Goal: Transaction & Acquisition: Purchase product/service

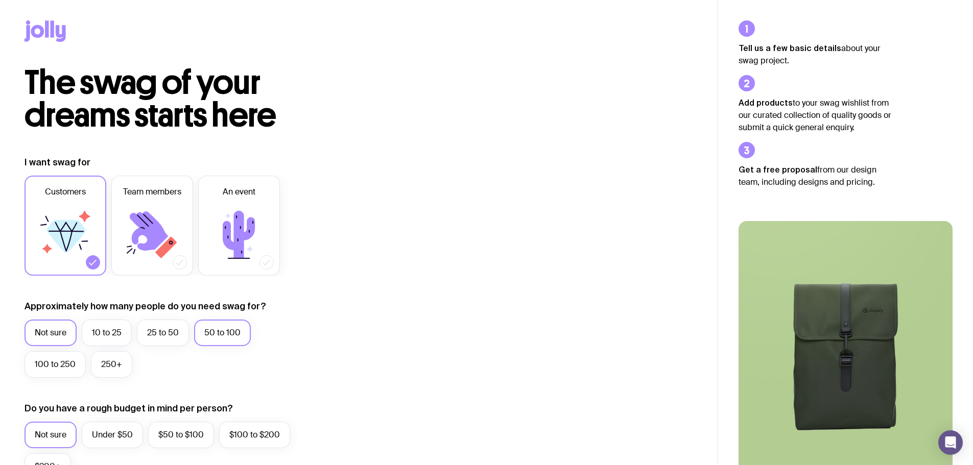
click at [232, 337] on label "50 to 100" at bounding box center [222, 333] width 57 height 27
click at [0, 0] on input "50 to 100" at bounding box center [0, 0] width 0 height 0
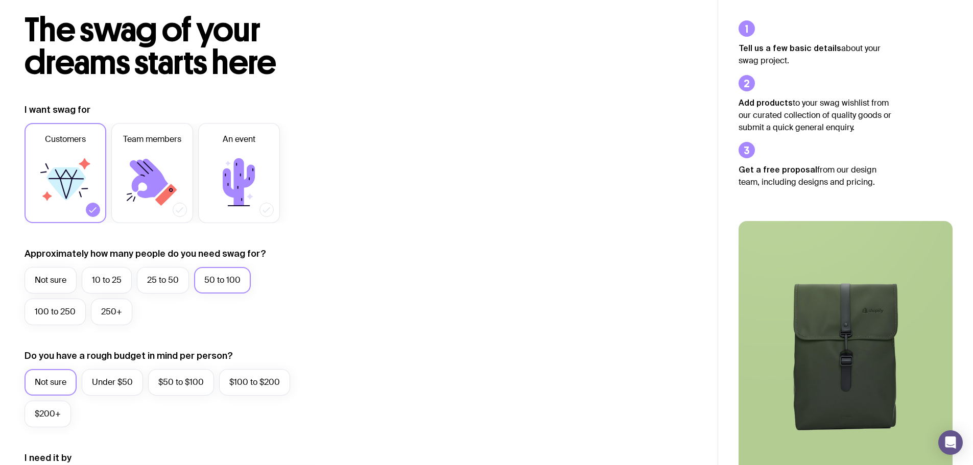
scroll to position [102, 0]
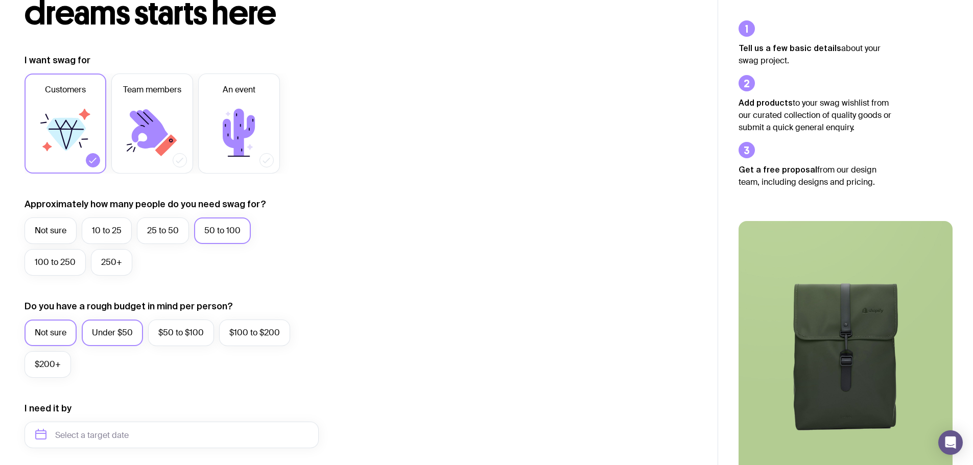
click at [113, 335] on label "Under $50" at bounding box center [112, 333] width 61 height 27
click at [0, 0] on input "Under $50" at bounding box center [0, 0] width 0 height 0
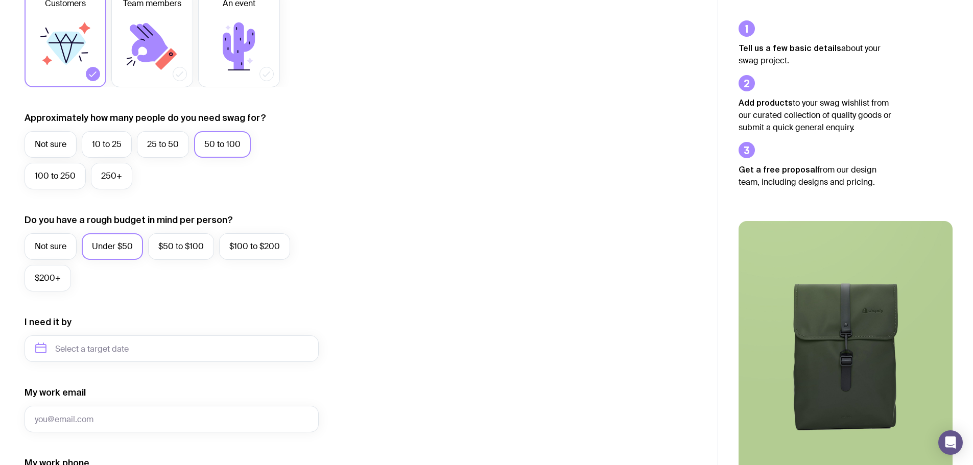
scroll to position [255, 0]
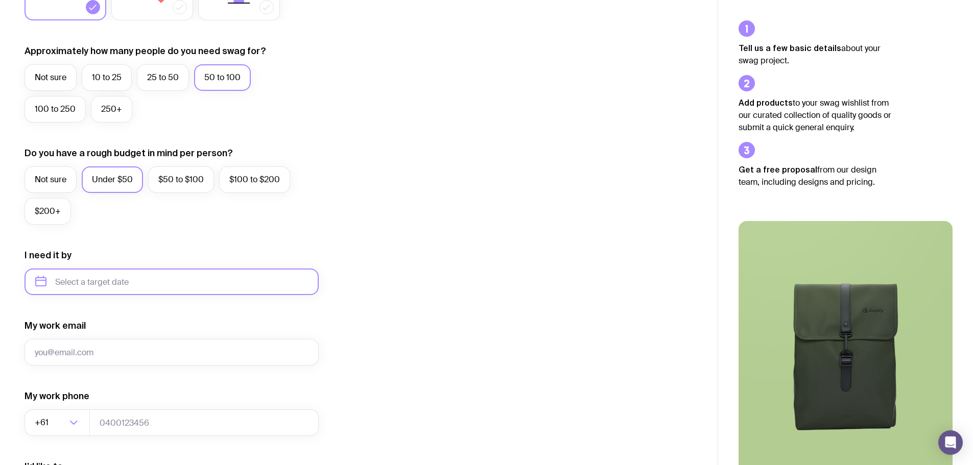
click at [114, 290] on input "text" at bounding box center [172, 282] width 294 height 27
click at [130, 407] on button "Dec" at bounding box center [131, 407] width 37 height 20
type input "[DATE]"
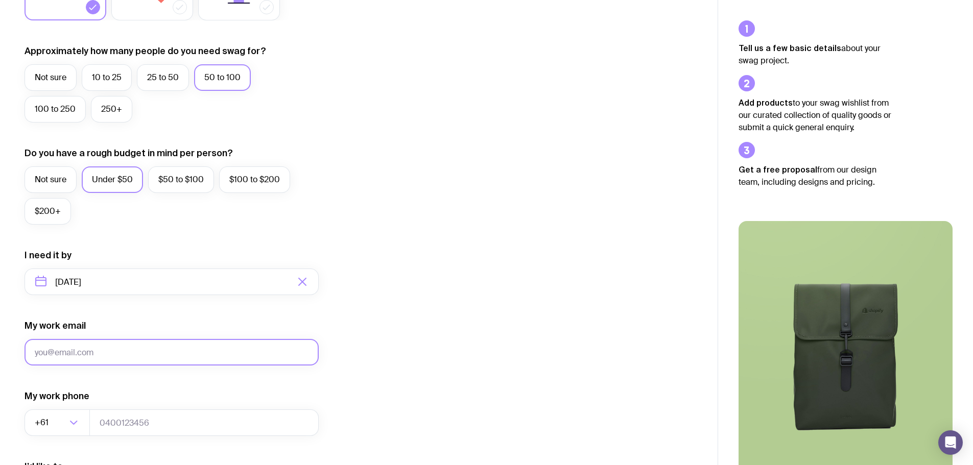
click at [112, 361] on input "My work email" at bounding box center [172, 352] width 294 height 27
type input "[EMAIL_ADDRESS][PERSON_NAME][DOMAIN_NAME]"
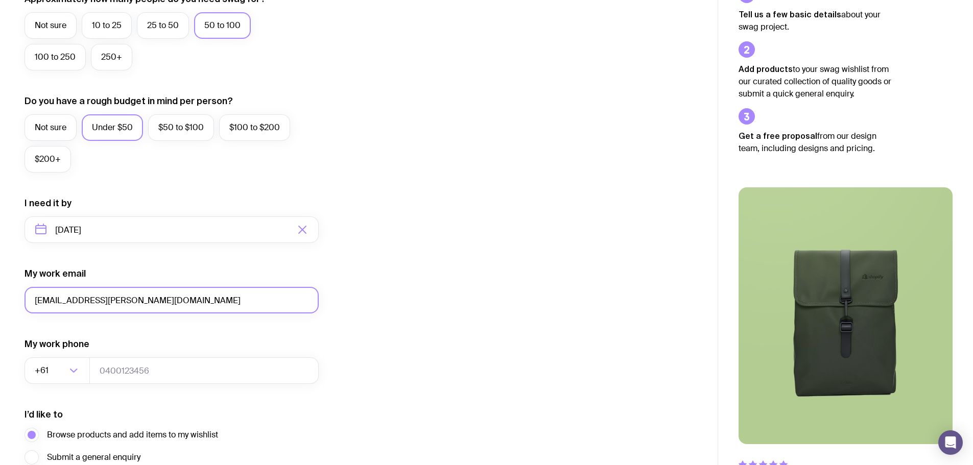
scroll to position [358, 0]
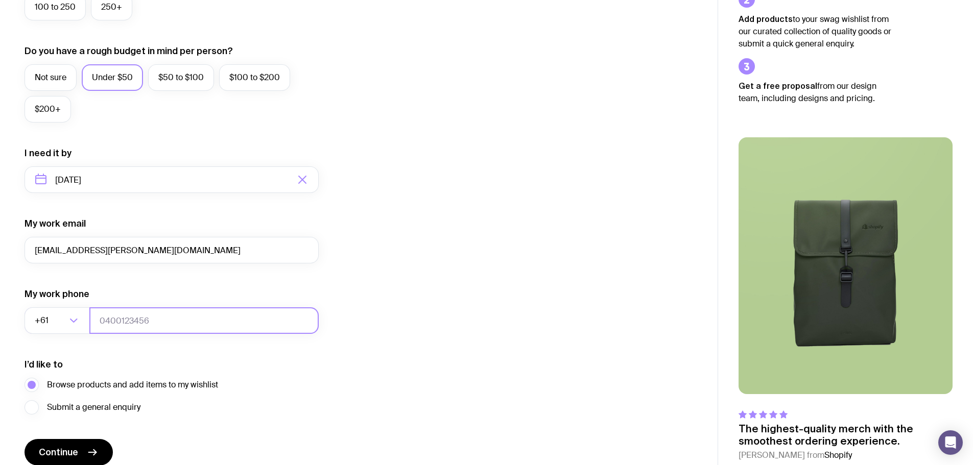
click at [144, 318] on input "tel" at bounding box center [203, 320] width 229 height 27
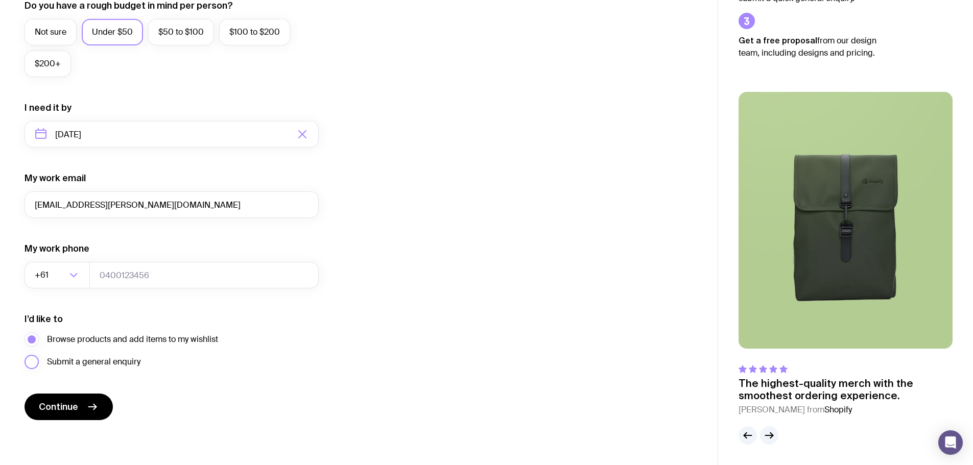
click at [113, 364] on span "Submit a general enquiry" at bounding box center [93, 362] width 93 height 12
click at [0, 0] on input "Submit a general enquiry" at bounding box center [0, 0] width 0 height 0
click at [60, 404] on span "Continue" at bounding box center [58, 407] width 39 height 12
click at [146, 274] on input "tel" at bounding box center [203, 275] width 229 height 27
paste input "1300067927"
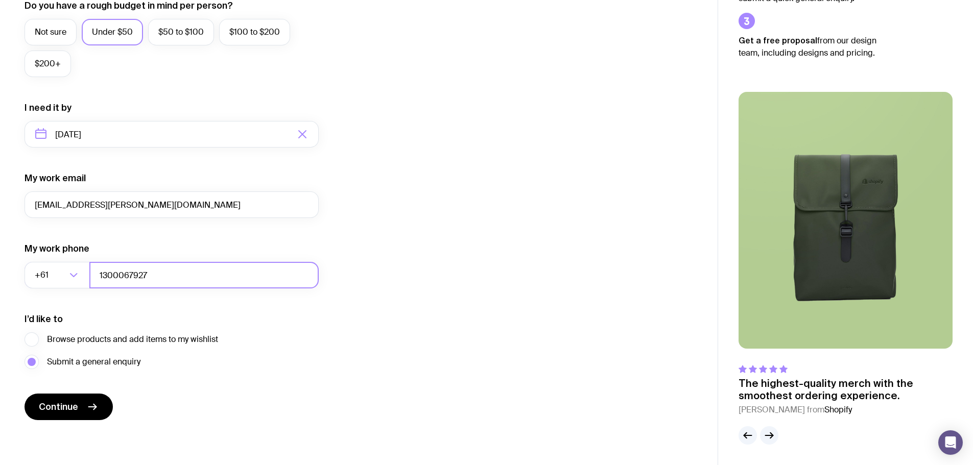
type input "1300067927"
click at [258, 379] on form "I want swag for Customers Team members An event Approximately how many people d…" at bounding box center [172, 86] width 294 height 667
click at [73, 413] on span "Continue" at bounding box center [58, 407] width 39 height 12
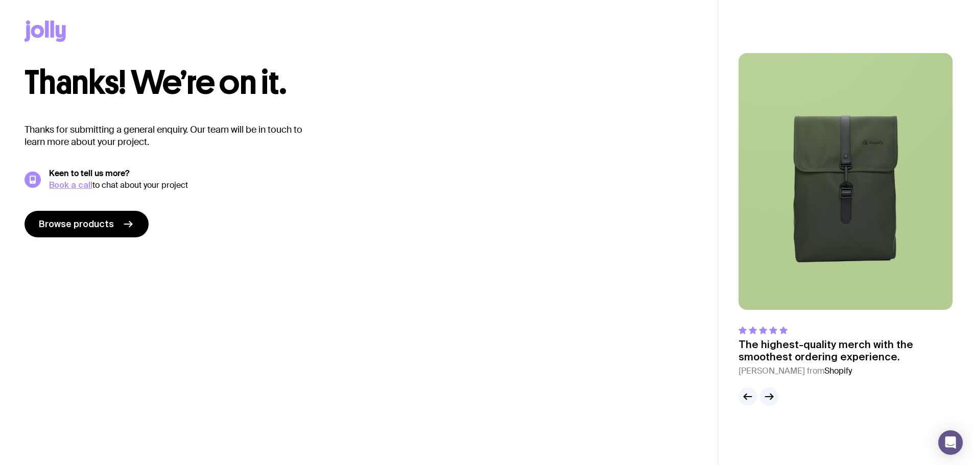
scroll to position [0, 0]
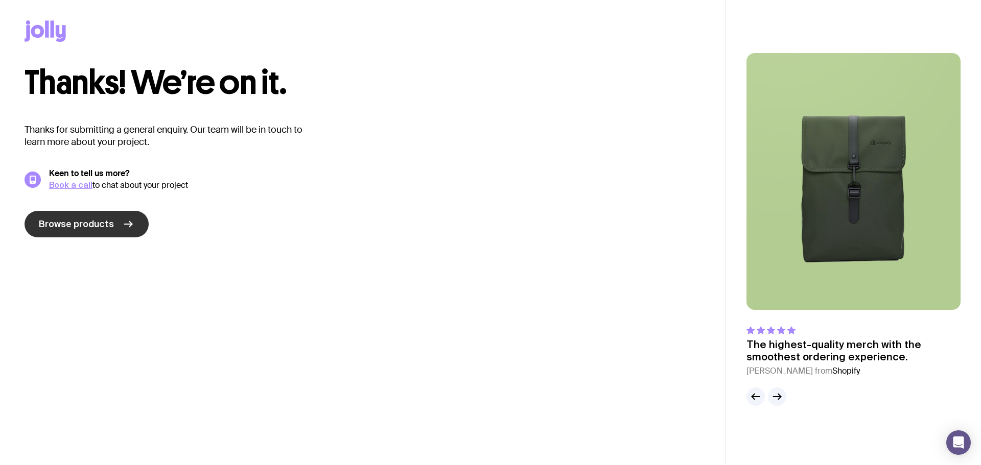
click at [113, 231] on link "Browse products" at bounding box center [87, 224] width 124 height 27
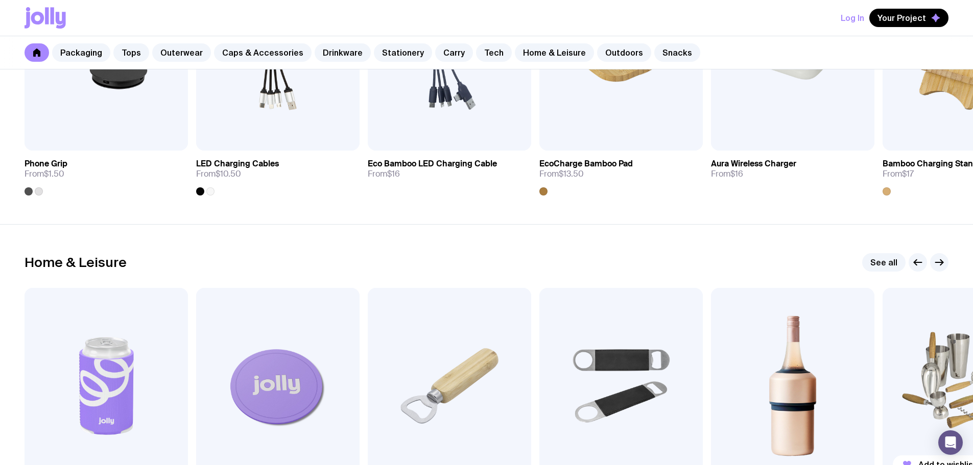
scroll to position [2503, 0]
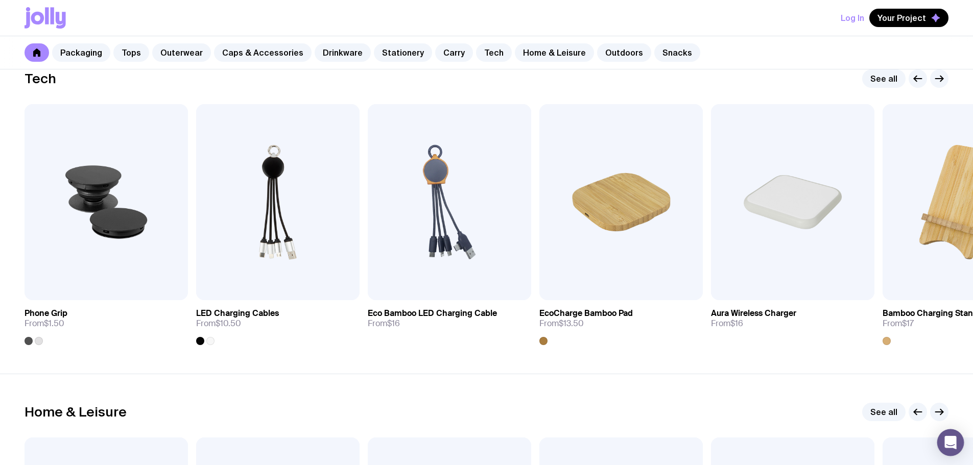
click at [947, 440] on icon "Open Intercom Messenger" at bounding box center [950, 442] width 12 height 13
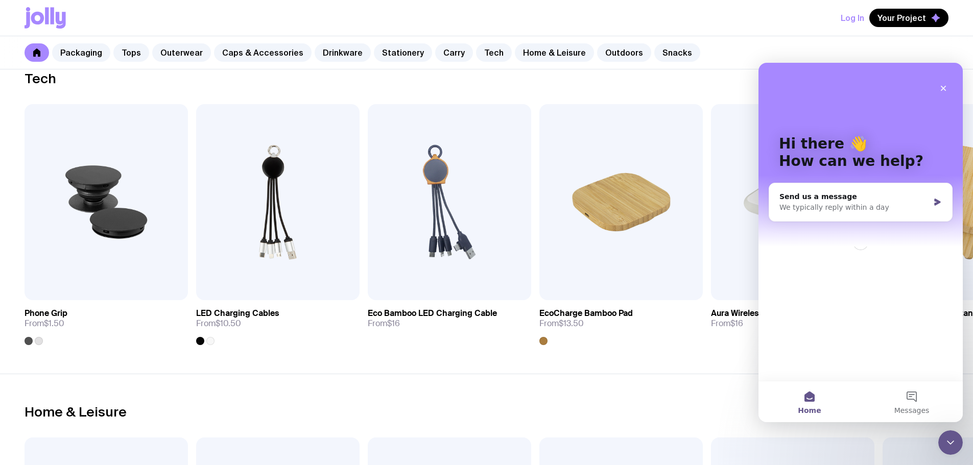
scroll to position [0, 0]
click at [915, 401] on button "Messages" at bounding box center [912, 402] width 102 height 41
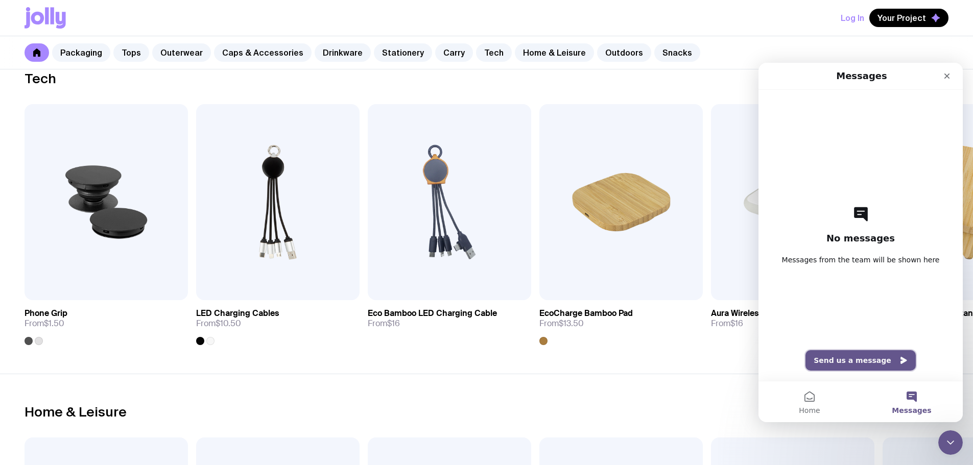
click at [865, 366] on button "Send us a message" at bounding box center [860, 360] width 110 height 20
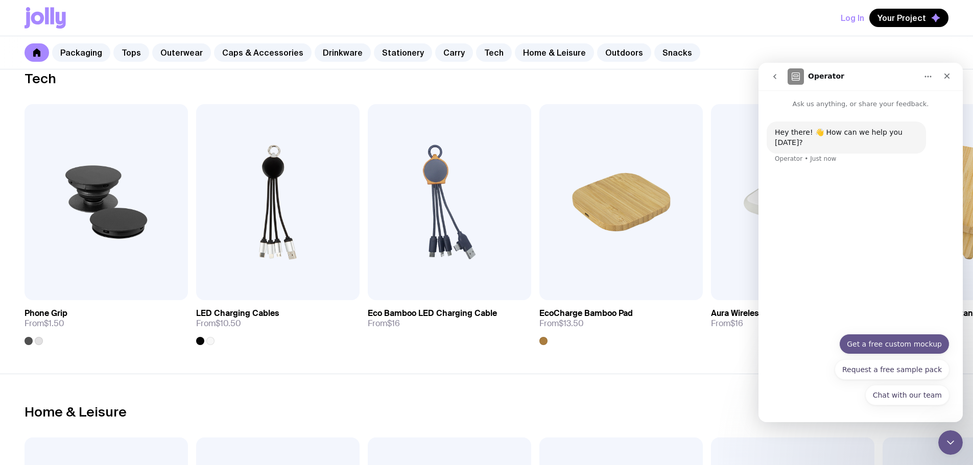
click at [919, 348] on button "Get a free custom mockup" at bounding box center [894, 344] width 110 height 20
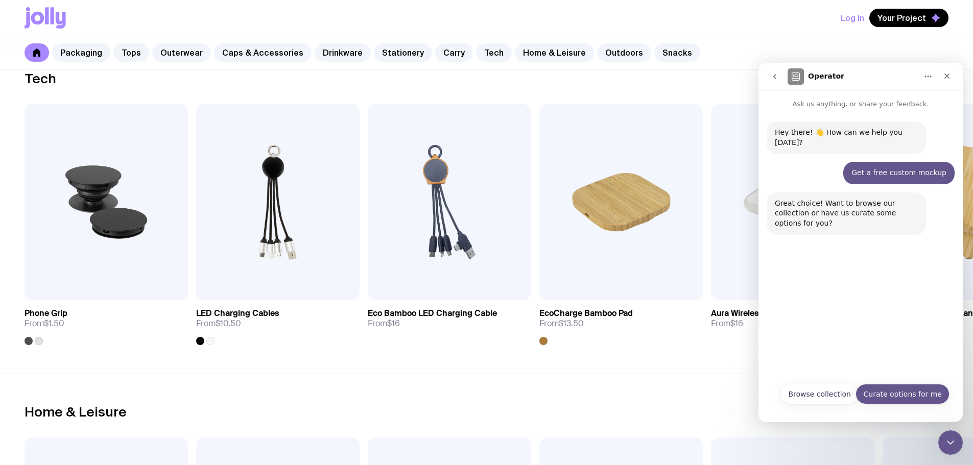
click at [899, 399] on button "Curate options for me" at bounding box center [902, 394] width 94 height 20
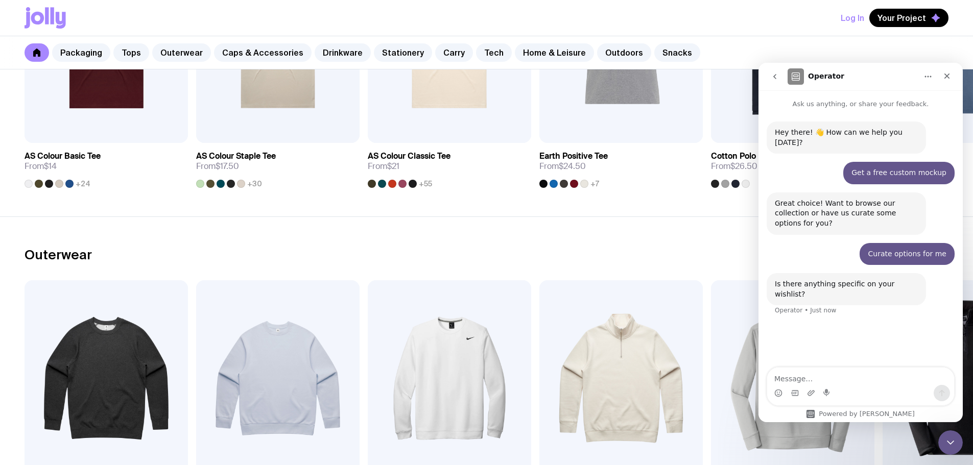
scroll to position [511, 0]
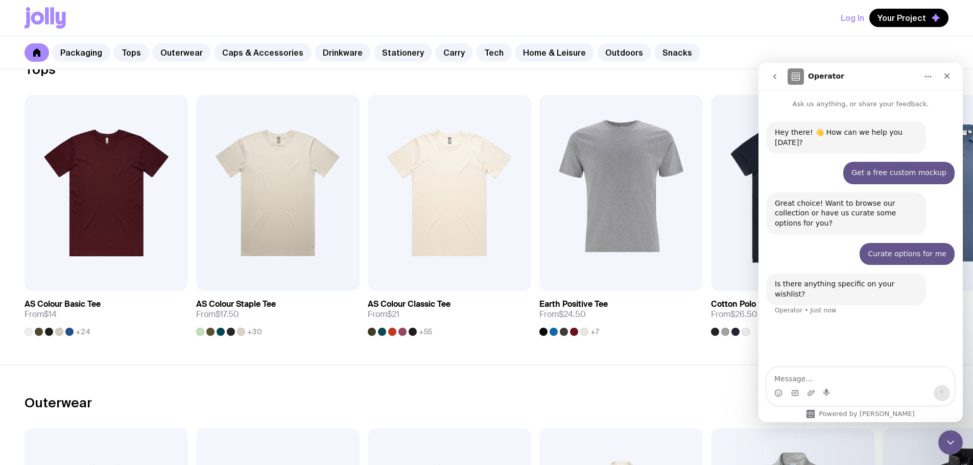
click at [817, 369] on textarea "Message…" at bounding box center [860, 376] width 187 height 17
type textarea "c"
drag, startPoint x: 825, startPoint y: 381, endPoint x: 1739, endPoint y: 439, distance: 915.0
click at [825, 381] on textarea "Can be customise under our company name or logo" at bounding box center [860, 372] width 187 height 28
type textarea "Can be customize under our company name or logo"
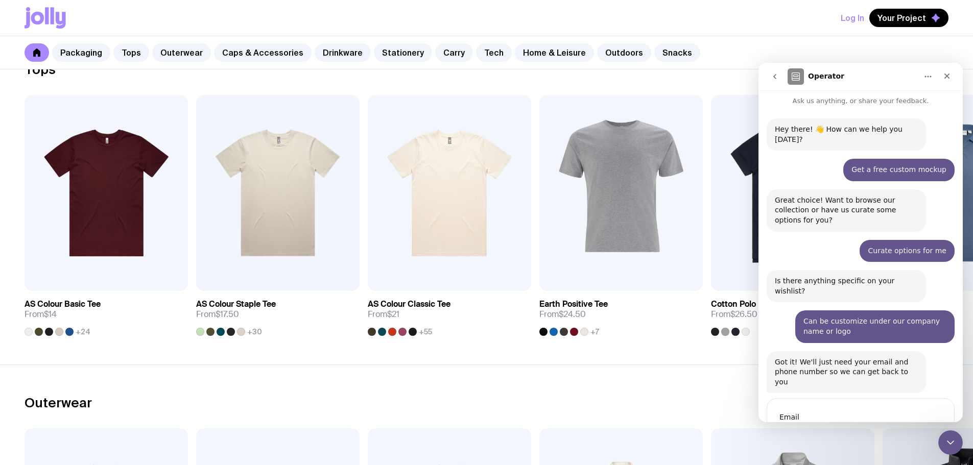
scroll to position [26, 0]
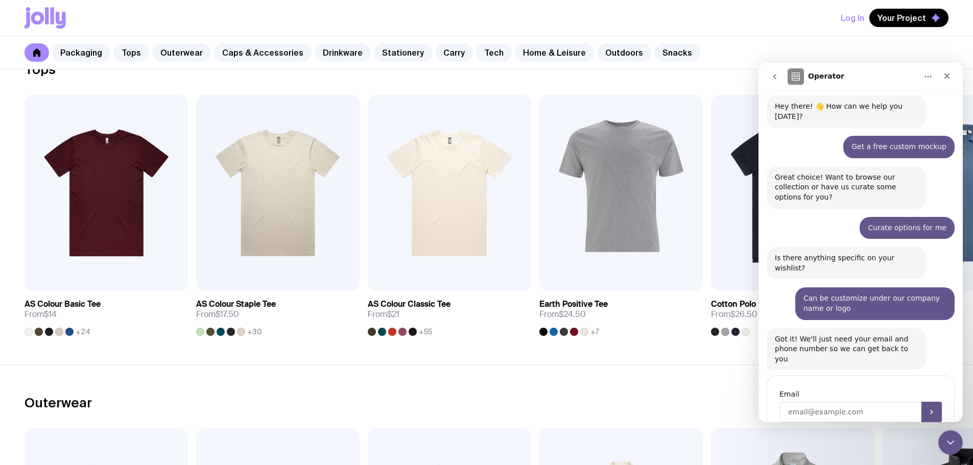
click at [852, 402] on input "Enter your email" at bounding box center [850, 412] width 142 height 20
paste input "[EMAIL_ADDRESS][PERSON_NAME][DOMAIN_NAME]"
type input "[EMAIL_ADDRESS][PERSON_NAME][DOMAIN_NAME]"
click at [929, 408] on icon "Submit" at bounding box center [931, 412] width 8 height 8
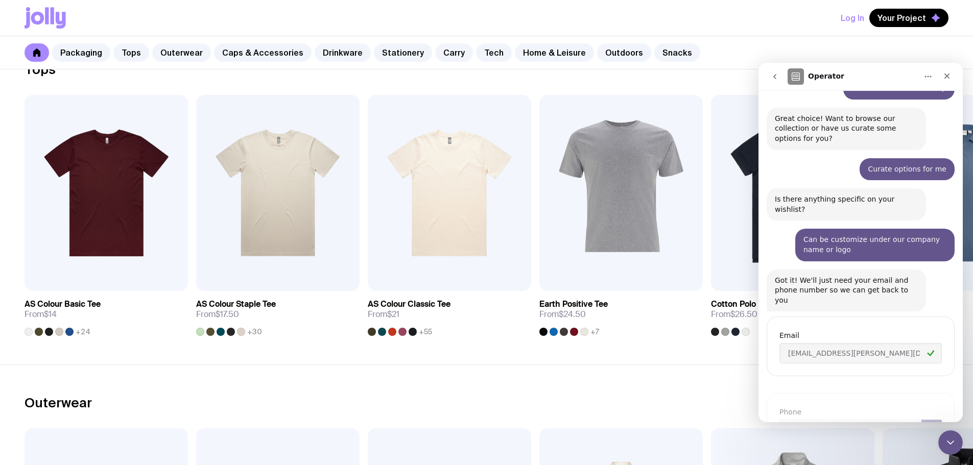
scroll to position [97, 0]
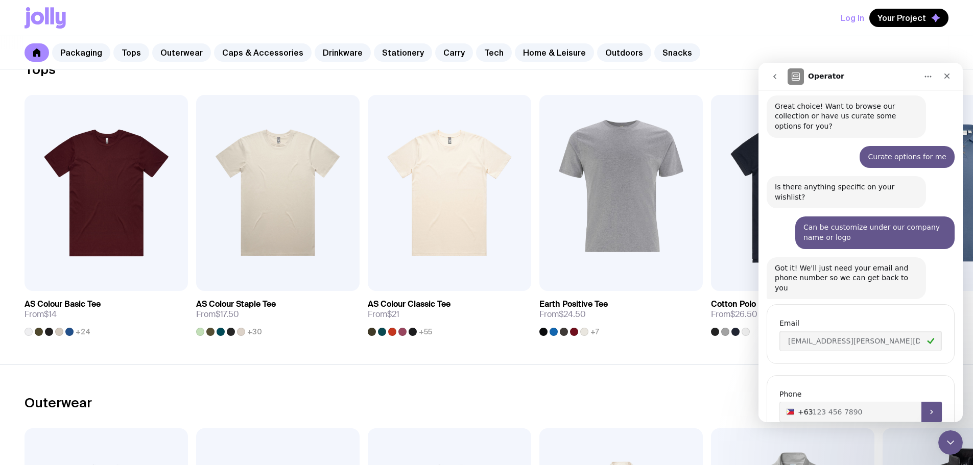
click at [798, 402] on input "+63" at bounding box center [860, 412] width 162 height 20
click at [863, 402] on input "+63" at bounding box center [860, 412] width 162 height 20
click at [790, 402] on input "+63" at bounding box center [860, 412] width 162 height 20
click at [929, 408] on icon "Submit" at bounding box center [931, 412] width 8 height 8
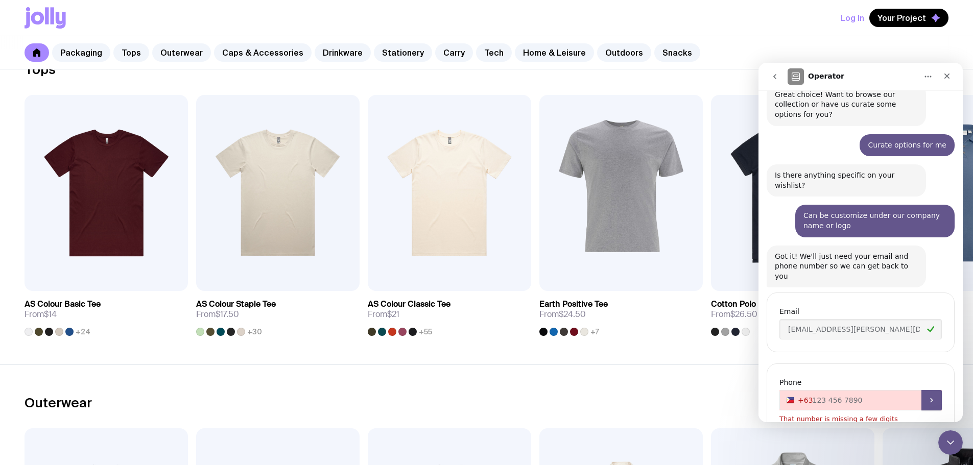
click at [820, 390] on input "+63" at bounding box center [860, 400] width 162 height 20
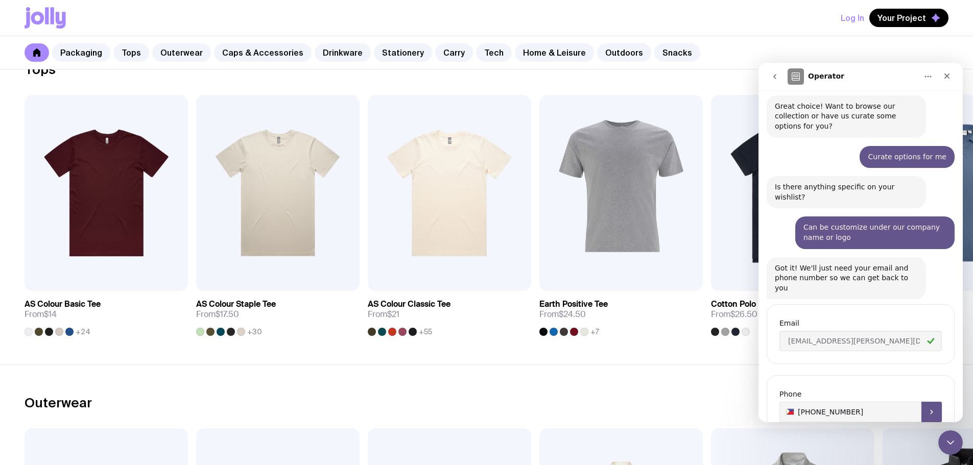
type input "[PHONE_NUMBER]"
click at [921, 402] on button "Submit" at bounding box center [931, 412] width 20 height 20
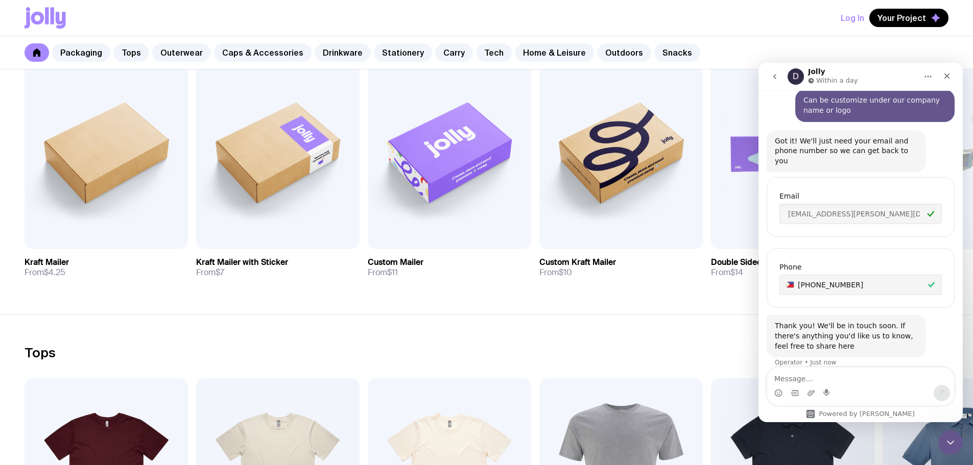
scroll to position [204, 0]
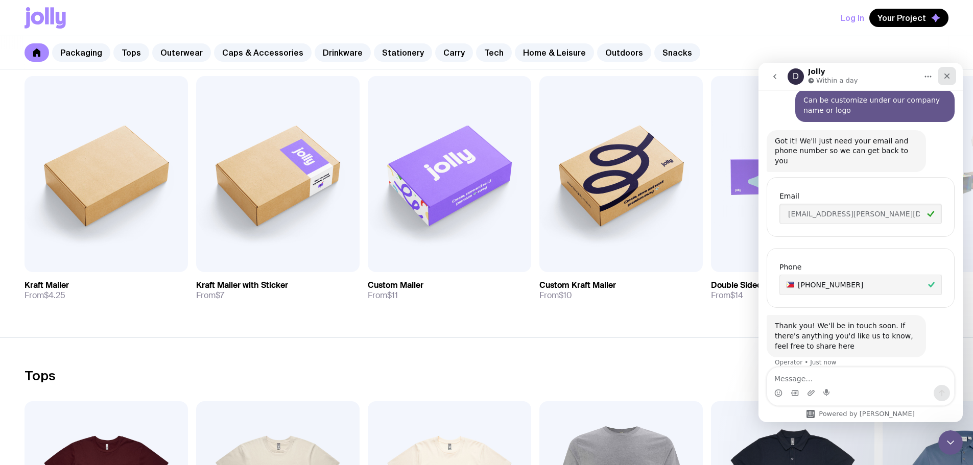
click at [946, 76] on icon "Close" at bounding box center [947, 76] width 8 height 8
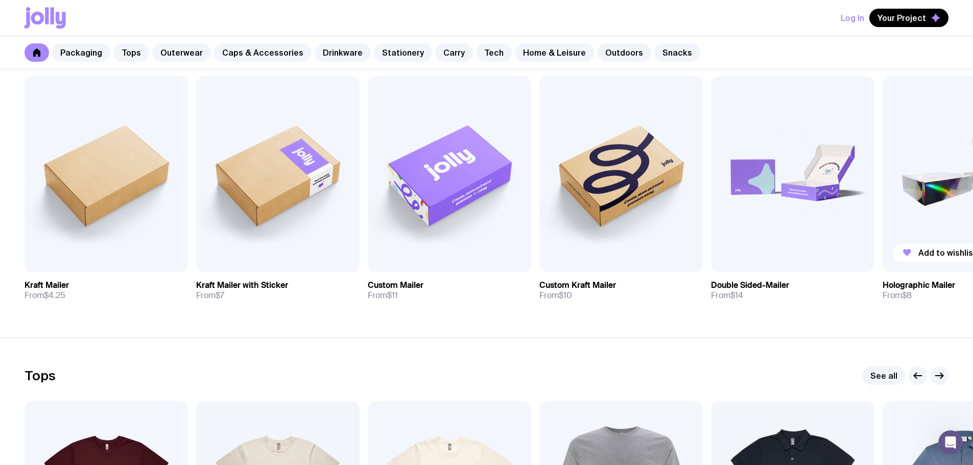
scroll to position [224, 0]
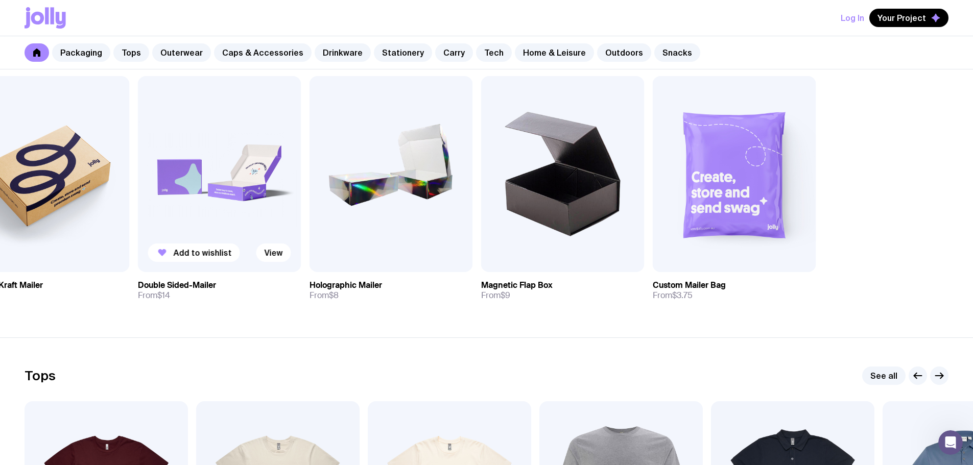
drag, startPoint x: 861, startPoint y: 185, endPoint x: 251, endPoint y: 182, distance: 609.8
click at [251, 182] on div "Add to wishlist View Kraft Mailer From $4.25 Add to wishlist View Kraft Mailer …" at bounding box center [487, 192] width 924 height 233
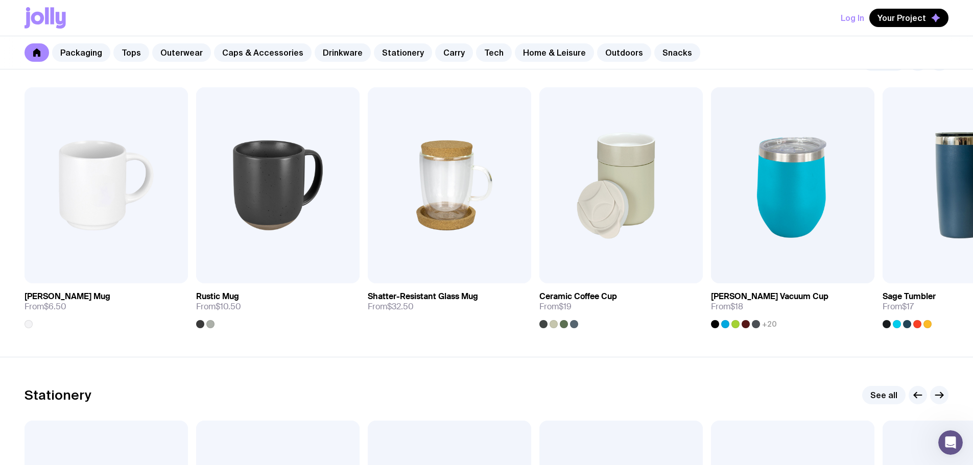
scroll to position [1532, 0]
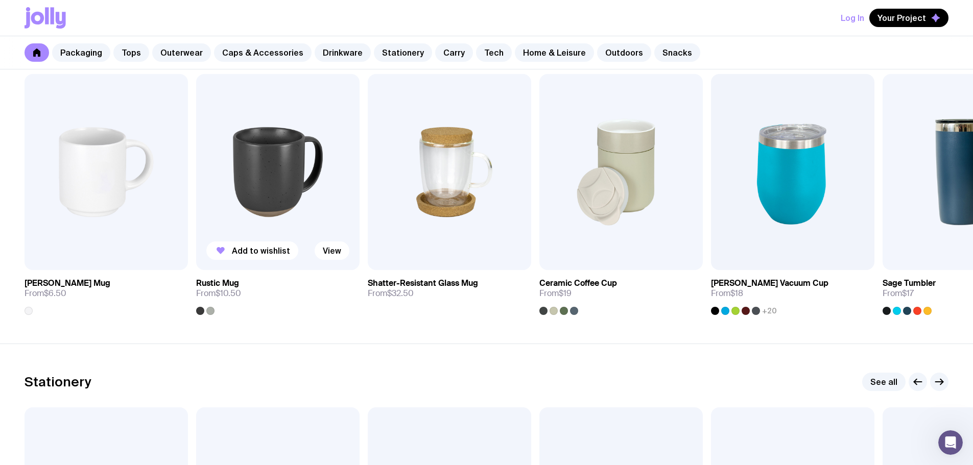
drag, startPoint x: 644, startPoint y: 173, endPoint x: 212, endPoint y: 201, distance: 432.5
click at [276, 199] on div "Add to wishlist View Stella Stackable Mug From $6.50 Add to wishlist View Rusti…" at bounding box center [487, 194] width 924 height 241
drag, startPoint x: 780, startPoint y: 151, endPoint x: 403, endPoint y: 180, distance: 378.6
click at [711, 180] on img at bounding box center [792, 172] width 163 height 196
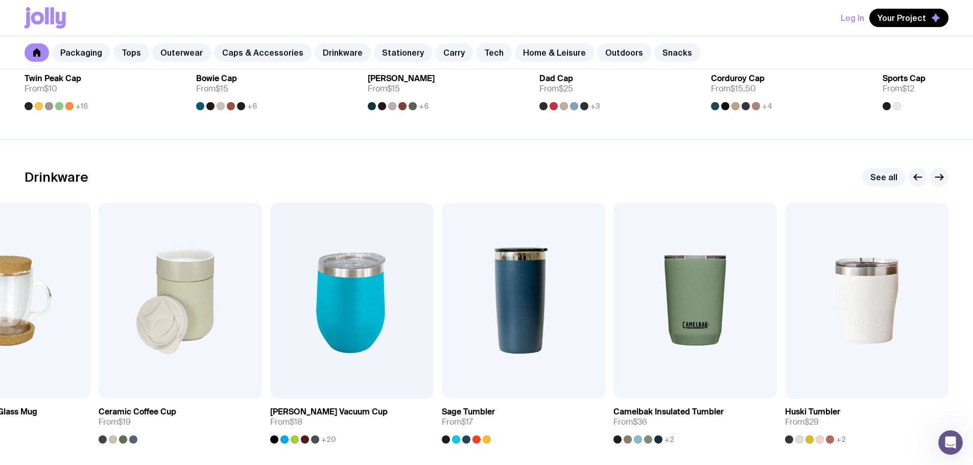
scroll to position [1481, 0]
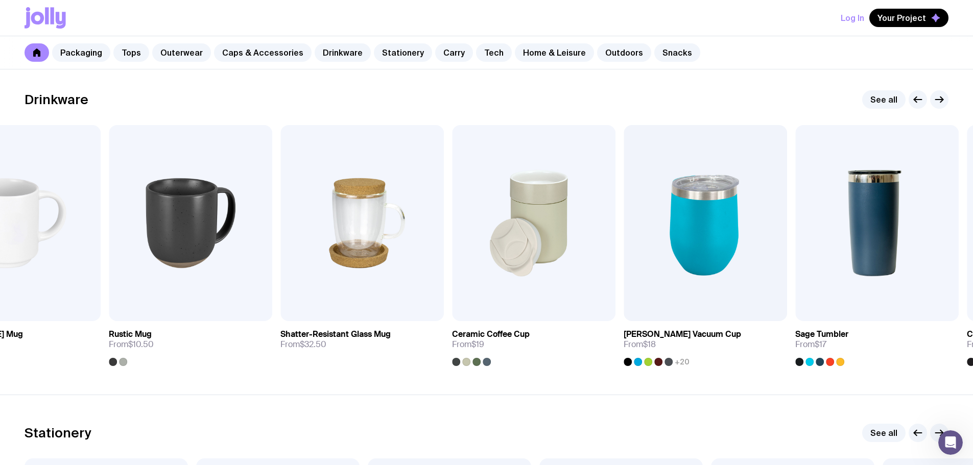
drag, startPoint x: 890, startPoint y: 265, endPoint x: 980, endPoint y: 242, distance: 92.7
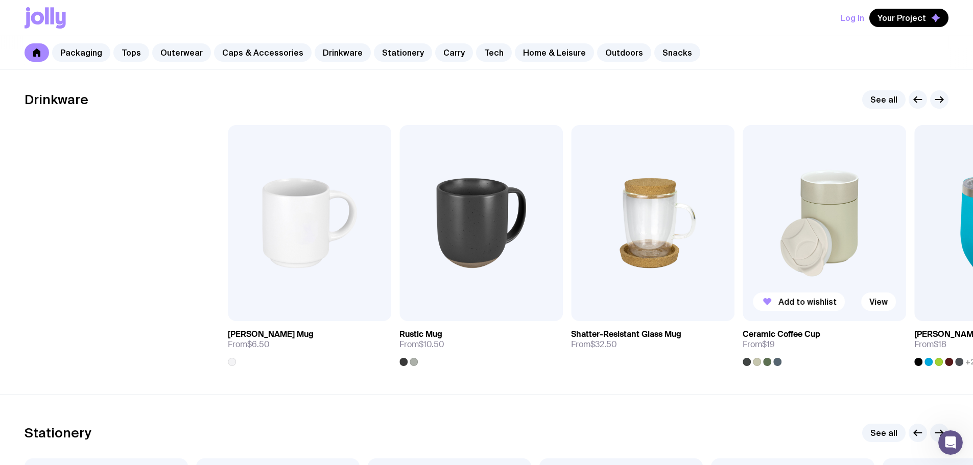
drag, startPoint x: 526, startPoint y: 229, endPoint x: 745, endPoint y: 229, distance: 219.6
click at [745, 229] on div "Add to wishlist View Stella Stackable Mug From $6.50 Add to wishlist View Rusti…" at bounding box center [487, 245] width 924 height 241
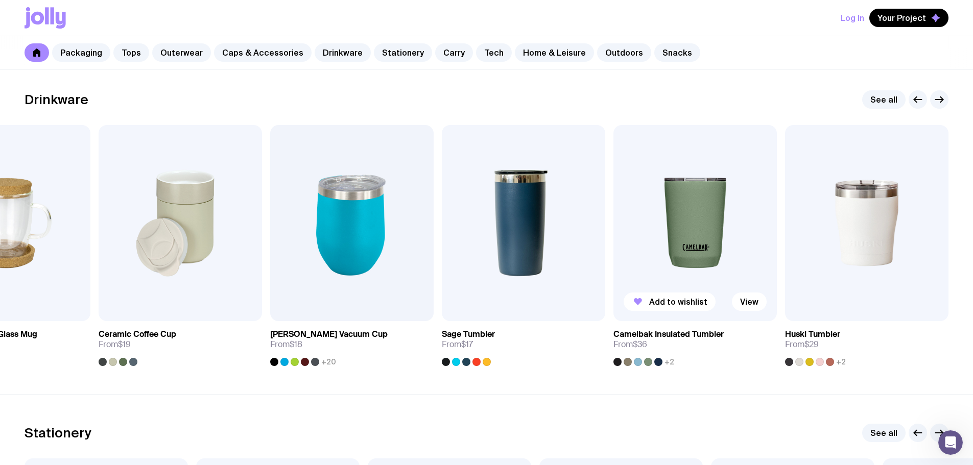
drag, startPoint x: 522, startPoint y: 265, endPoint x: 671, endPoint y: 247, distance: 149.7
click at [671, 247] on div "Add to wishlist View Stella Stackable Mug From $6.50 Add to wishlist View Rusti…" at bounding box center [487, 245] width 924 height 241
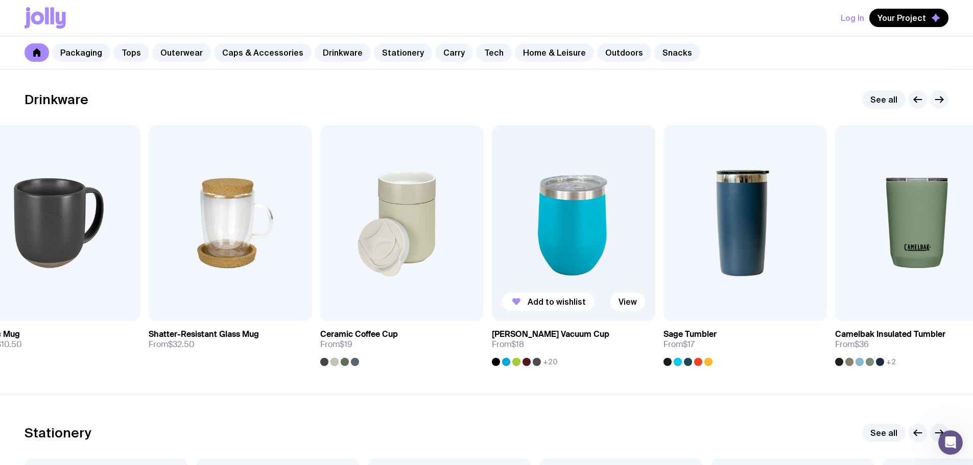
drag, startPoint x: 278, startPoint y: 287, endPoint x: 501, endPoint y: 259, distance: 224.4
click at [501, 259] on img at bounding box center [573, 223] width 163 height 196
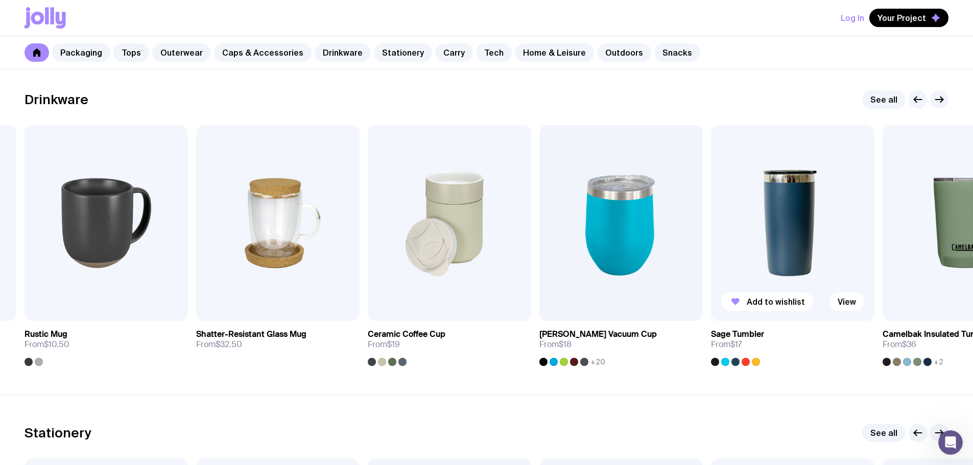
click at [823, 273] on img at bounding box center [792, 223] width 163 height 196
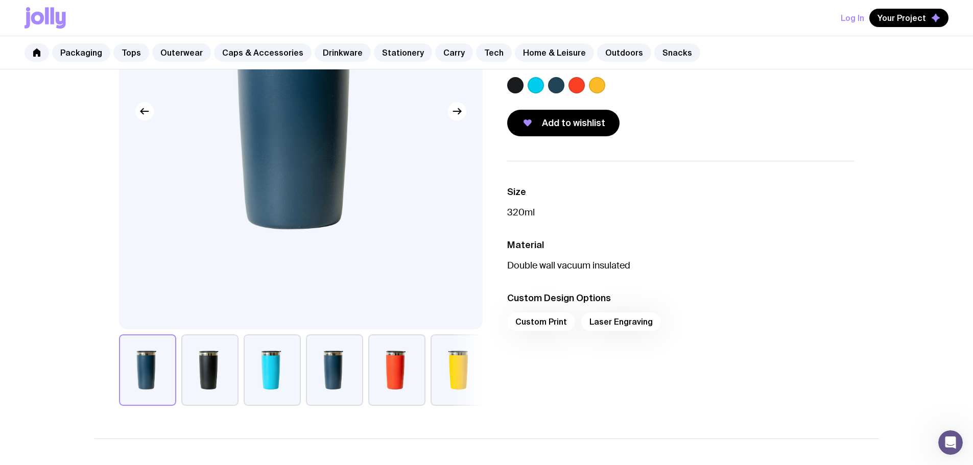
scroll to position [204, 0]
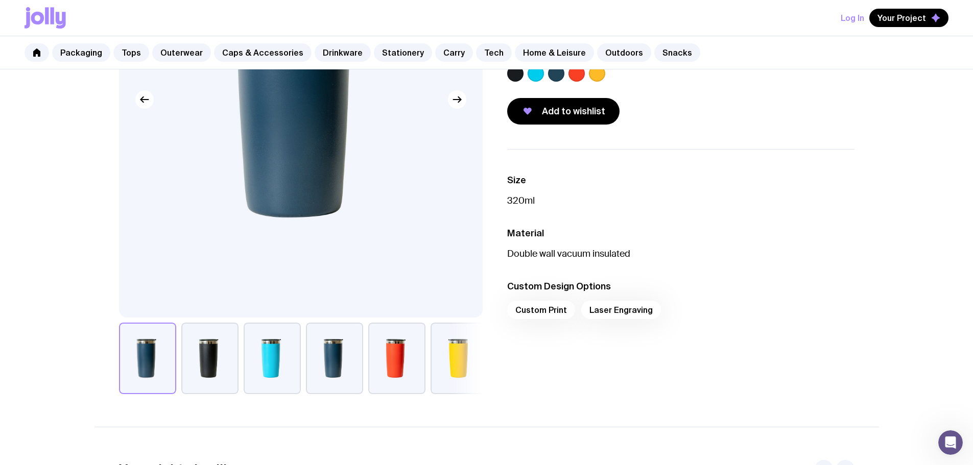
click at [553, 312] on div "Custom Print Laser Engraving" at bounding box center [680, 313] width 347 height 25
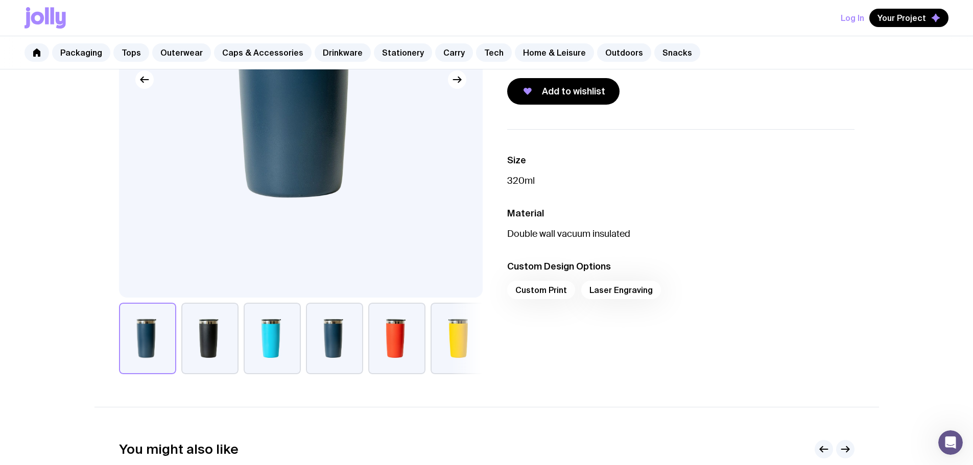
scroll to position [153, 0]
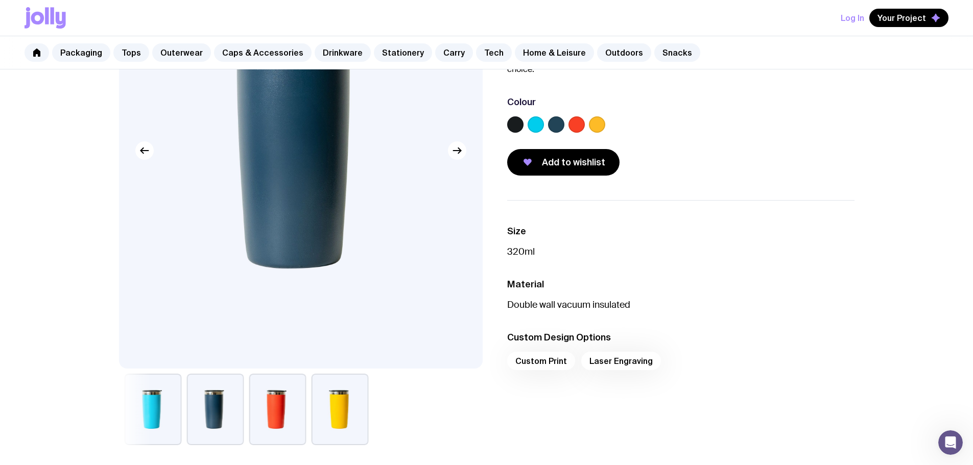
drag, startPoint x: 375, startPoint y: 400, endPoint x: 142, endPoint y: 382, distance: 234.1
click at [142, 382] on div at bounding box center [301, 410] width 364 height 72
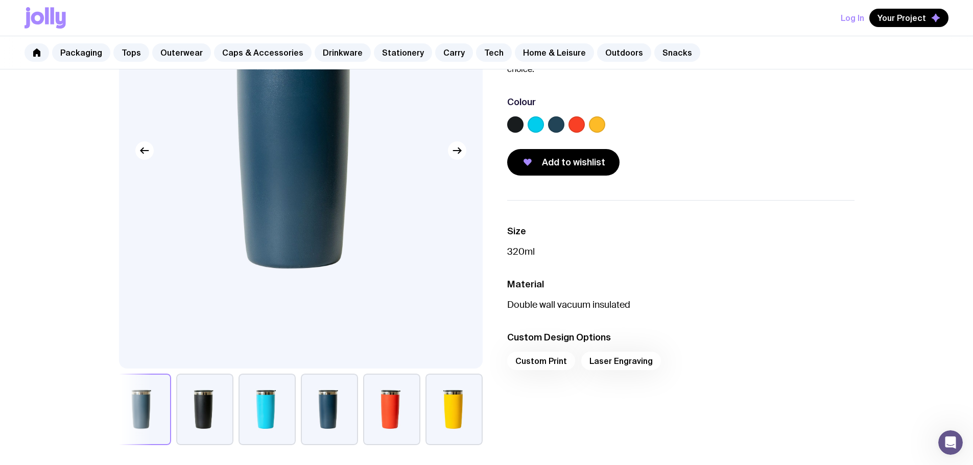
click at [234, 404] on div at bounding box center [301, 410] width 364 height 72
click at [212, 409] on button "button" at bounding box center [204, 410] width 57 height 72
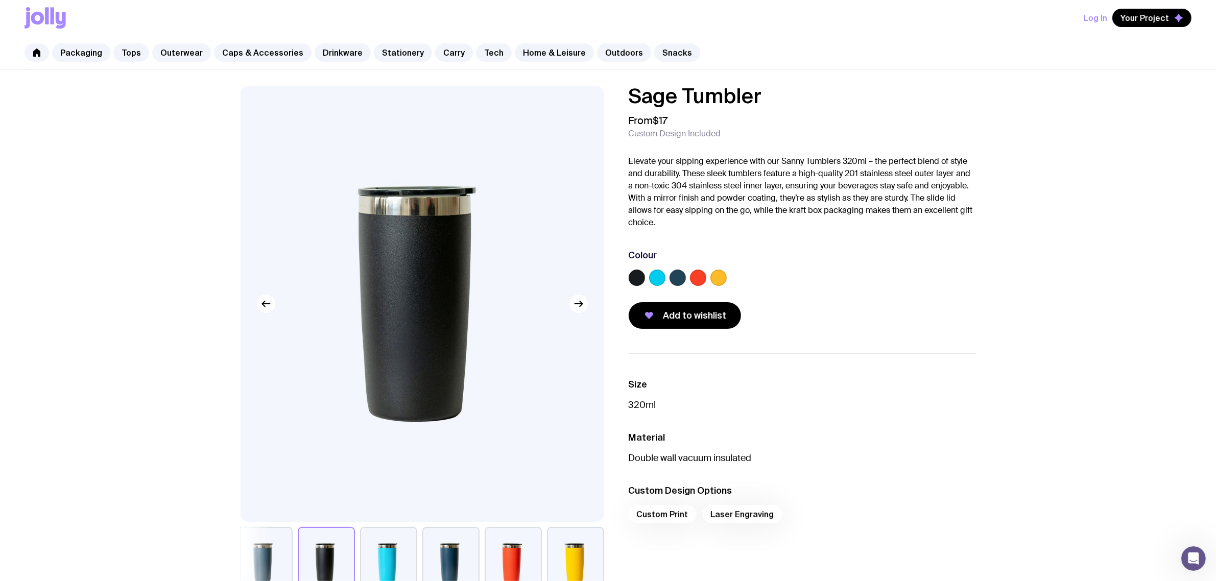
scroll to position [225, 0]
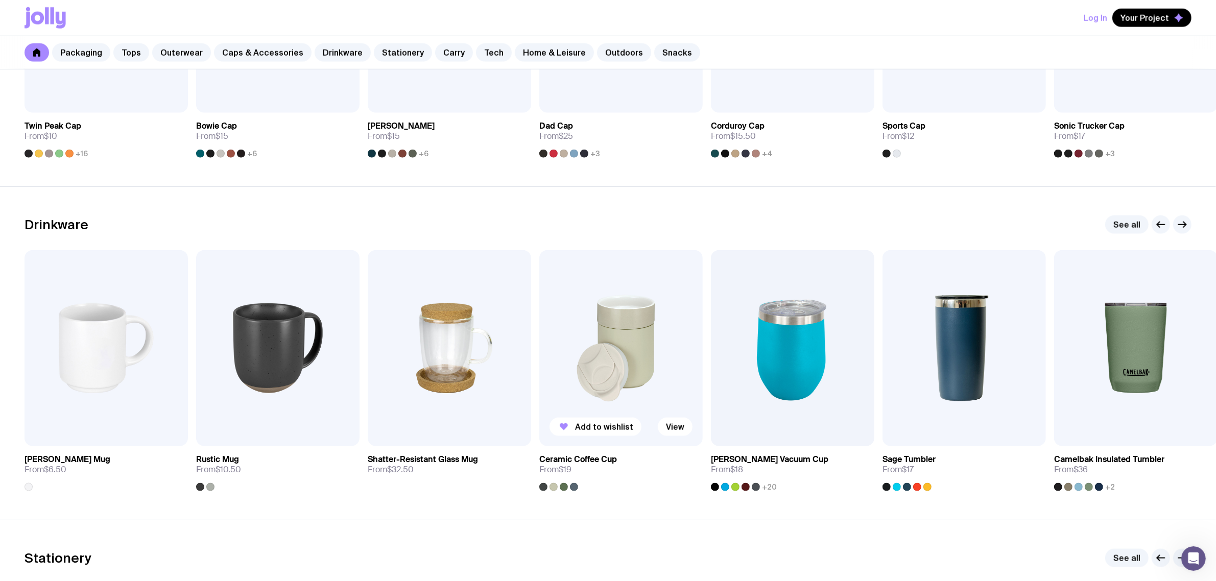
scroll to position [1541, 0]
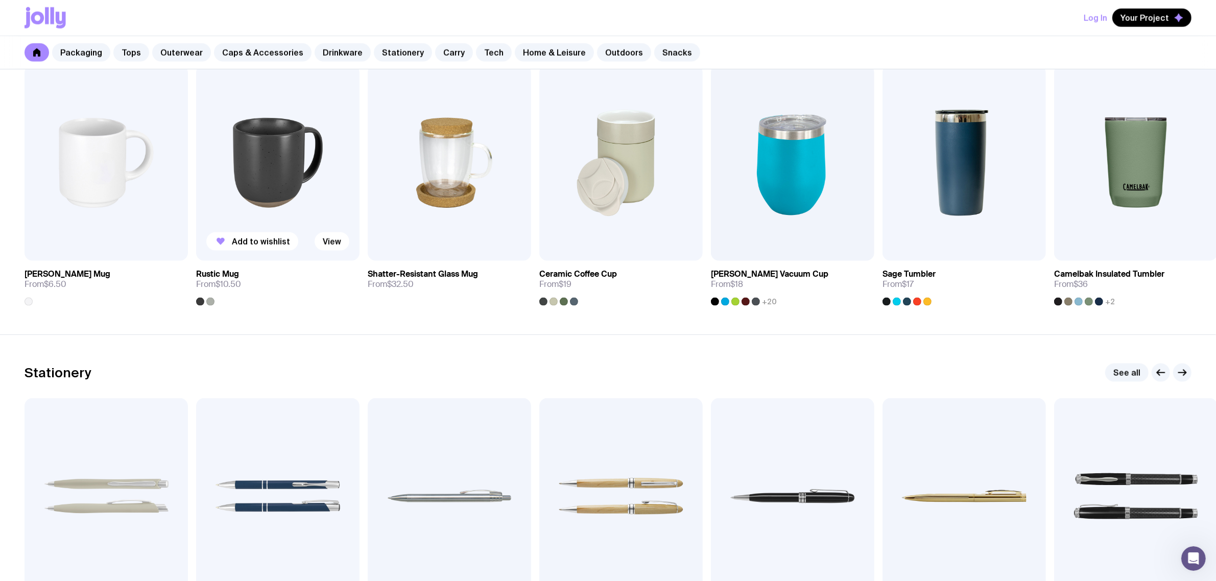
click at [242, 174] on img at bounding box center [277, 163] width 163 height 196
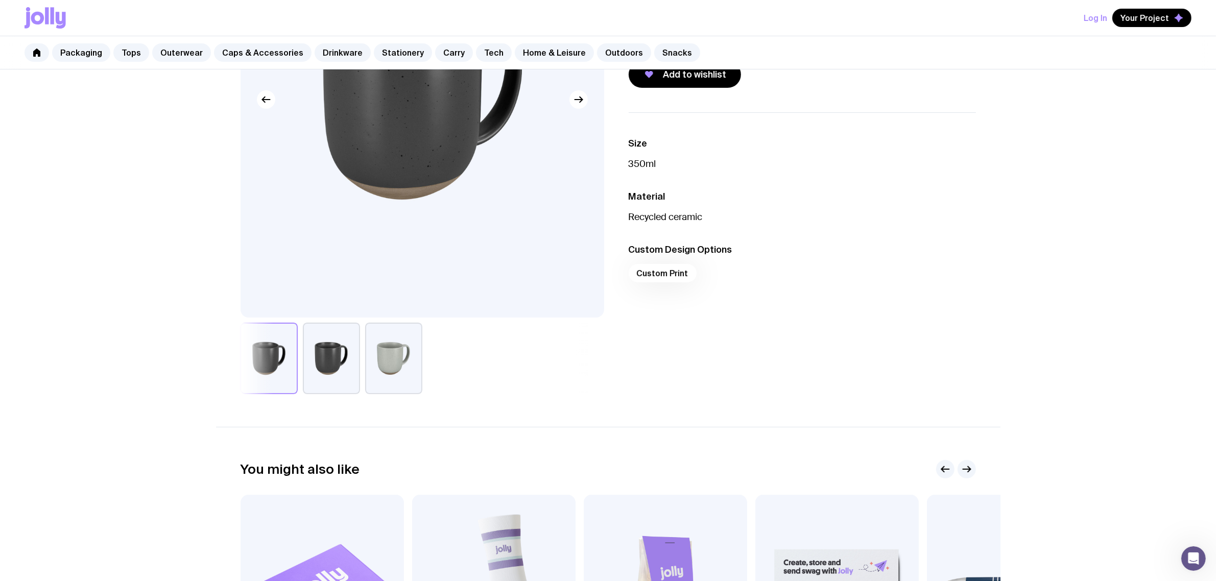
scroll to position [201, 0]
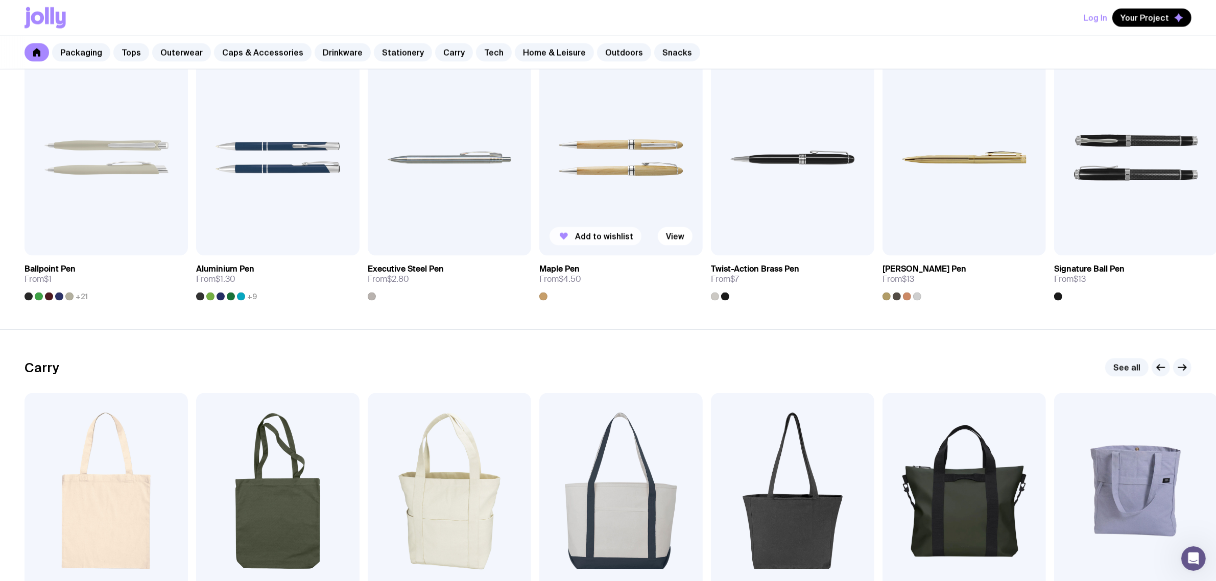
scroll to position [2068, 0]
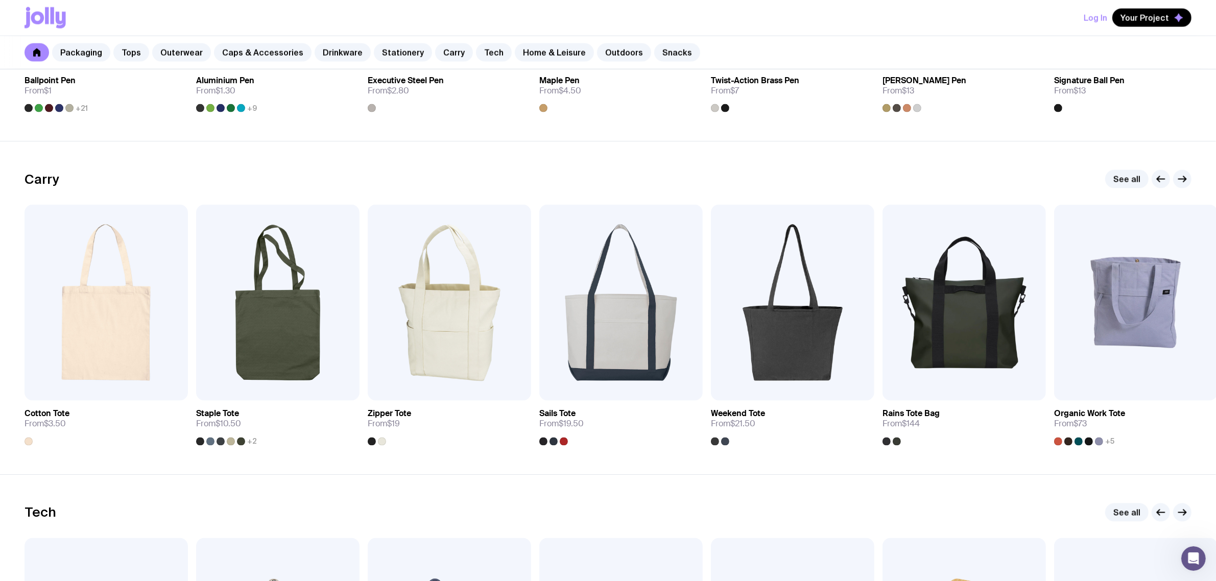
drag, startPoint x: 92, startPoint y: 319, endPoint x: 518, endPoint y: 514, distance: 468.8
click at [516, 465] on div "Tech See all" at bounding box center [608, 513] width 1167 height 18
